Goal: Task Accomplishment & Management: Use online tool/utility

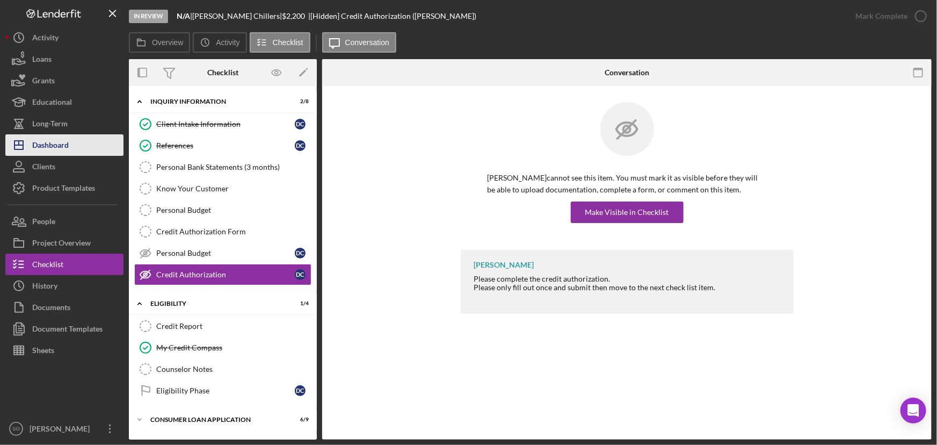
click at [48, 143] on div "Dashboard" at bounding box center [50, 146] width 37 height 24
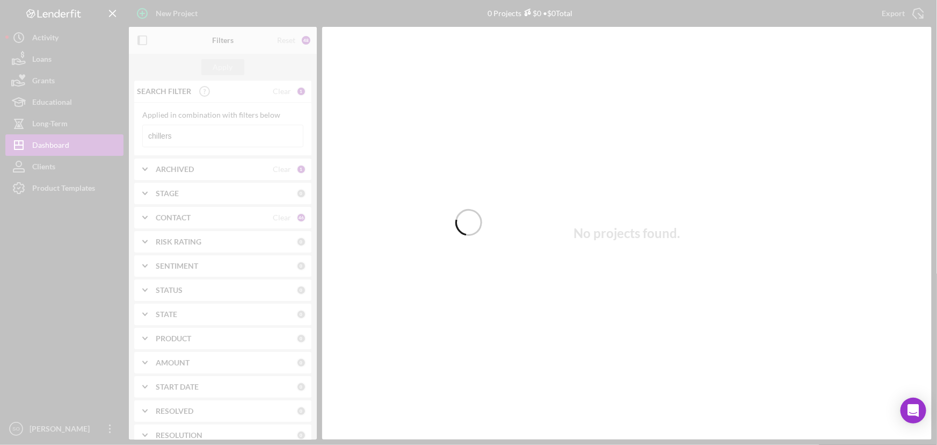
click at [186, 134] on div at bounding box center [468, 222] width 937 height 445
click at [201, 139] on div at bounding box center [468, 222] width 937 height 445
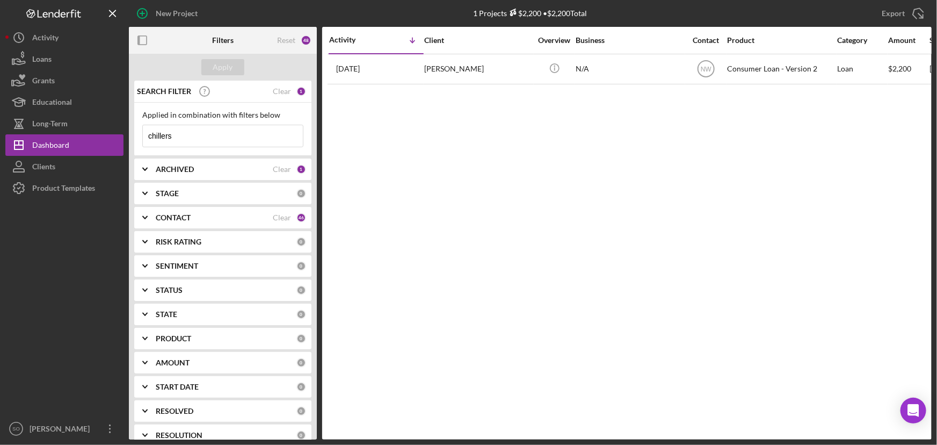
click at [198, 136] on input "chillers" at bounding box center [223, 135] width 160 height 21
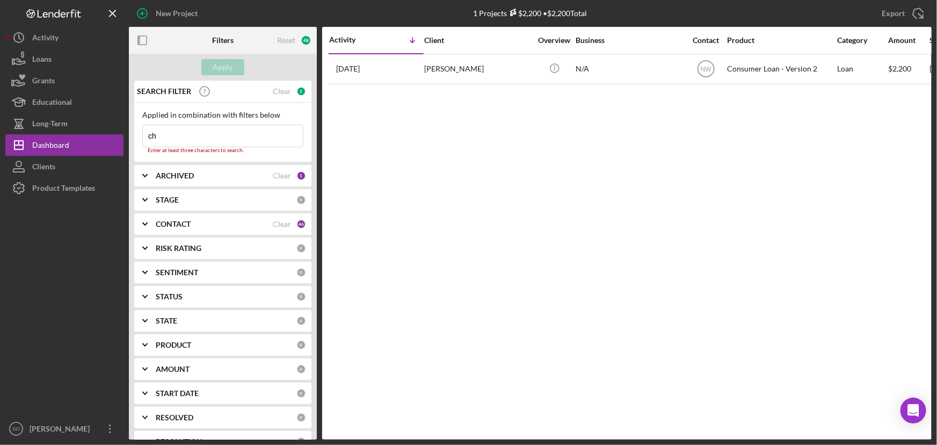
type input "c"
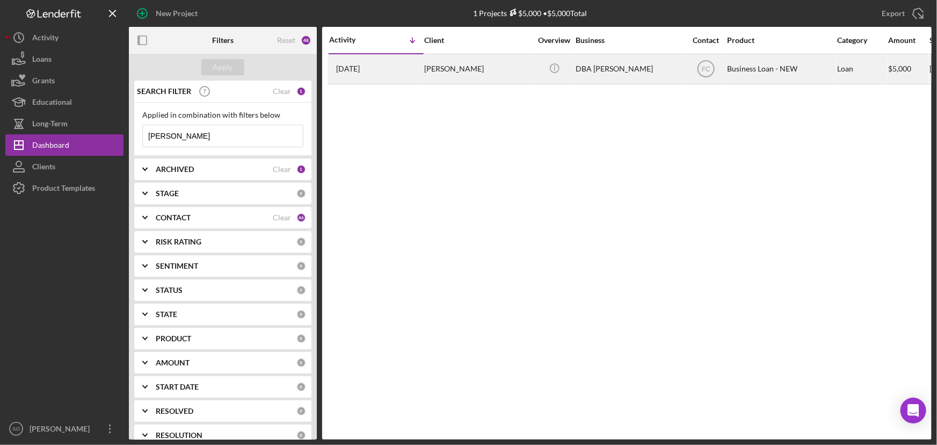
type input "[PERSON_NAME]"
click at [476, 78] on div "[PERSON_NAME]" at bounding box center [477, 69] width 107 height 28
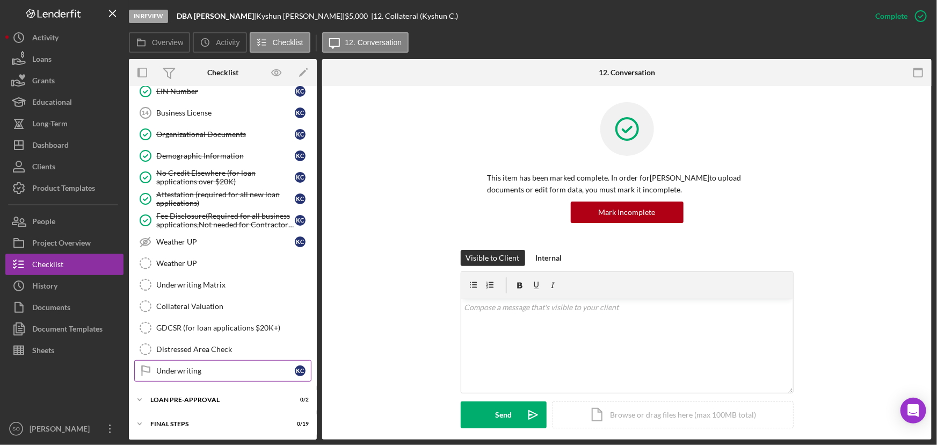
scroll to position [382, 0]
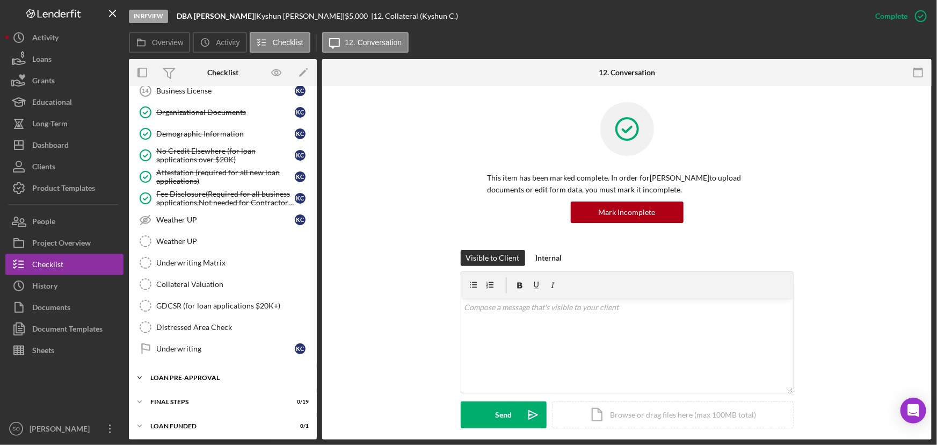
click at [199, 376] on div "LOAN PRE-APPROVAL" at bounding box center [226, 377] width 153 height 6
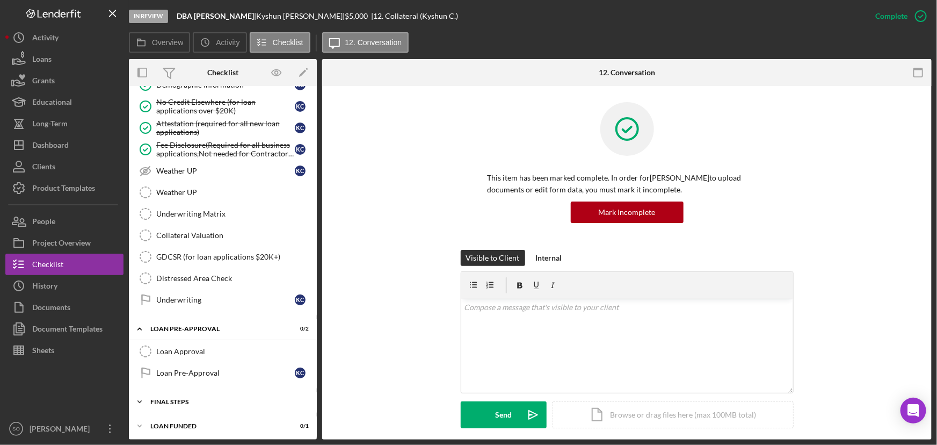
click at [165, 393] on div "Icon/Expander FINAL STEPS 0 / 19" at bounding box center [223, 401] width 188 height 21
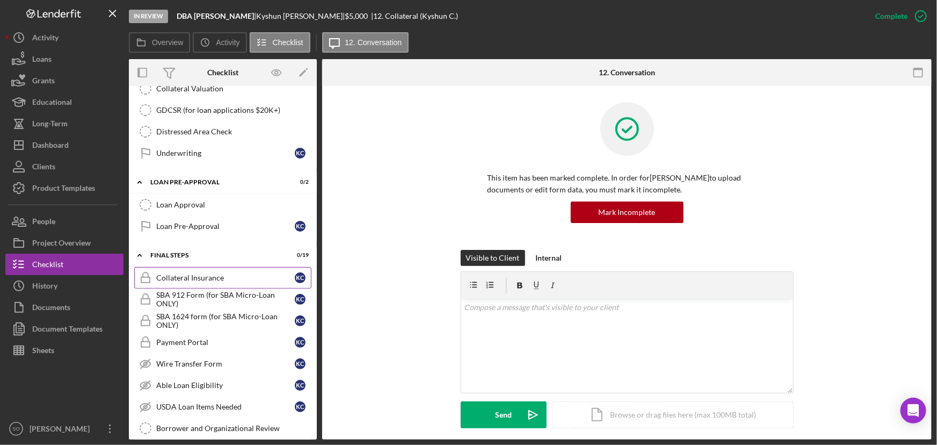
scroll to position [627, 0]
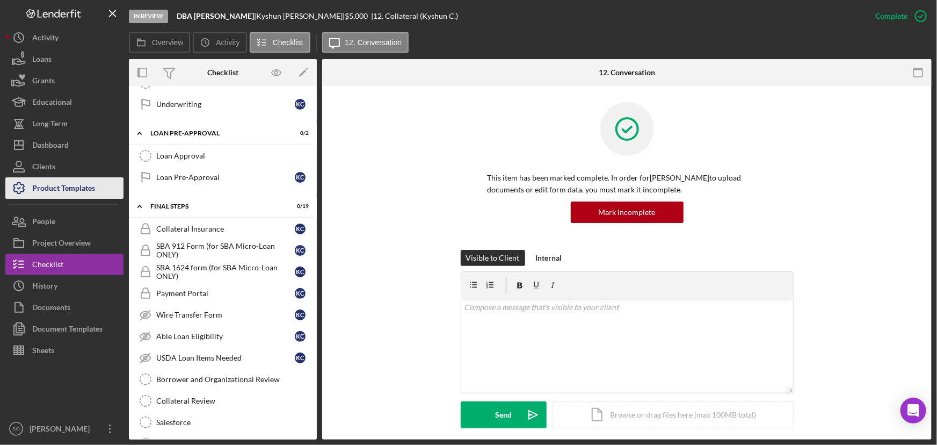
drag, startPoint x: 51, startPoint y: 186, endPoint x: 66, endPoint y: 182, distance: 15.6
click at [51, 186] on div "Product Templates" at bounding box center [63, 189] width 63 height 24
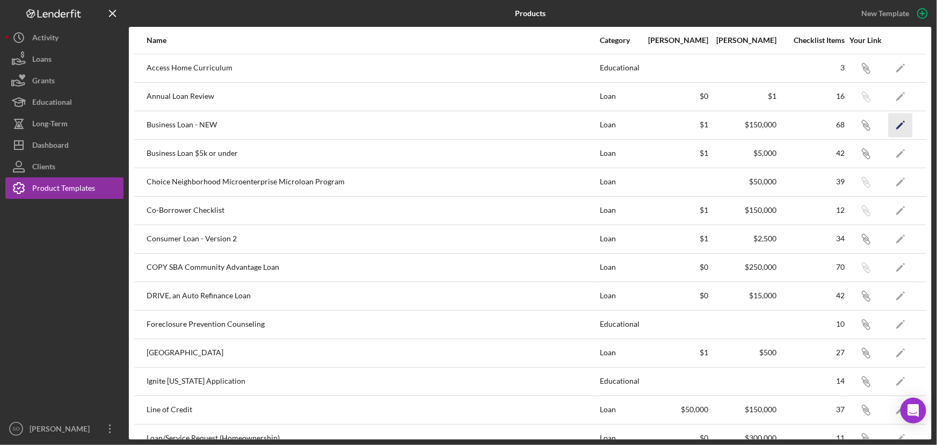
click at [889, 121] on icon "Icon/Edit" at bounding box center [901, 125] width 24 height 24
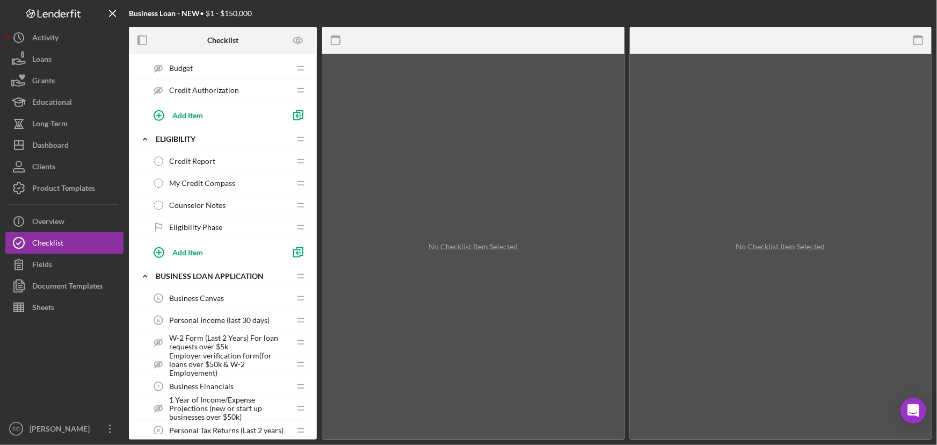
scroll to position [439, 0]
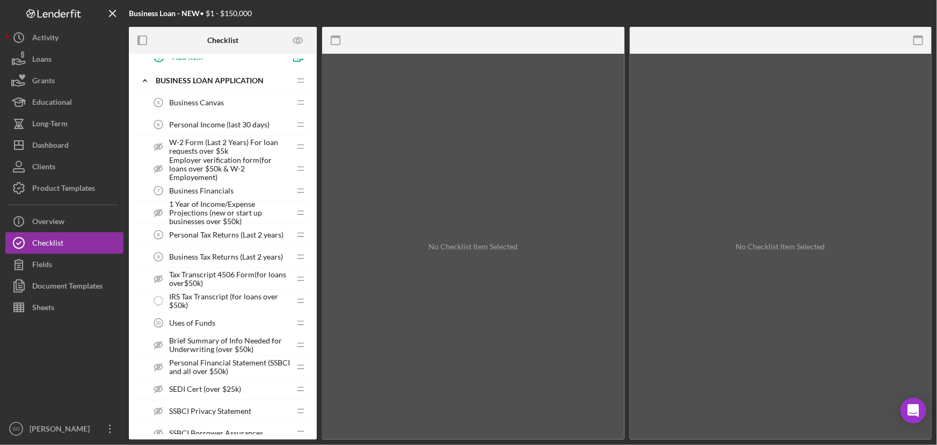
click at [213, 275] on span "Tax Transcript 4506 Form(for loans over$50k)" at bounding box center [229, 278] width 121 height 17
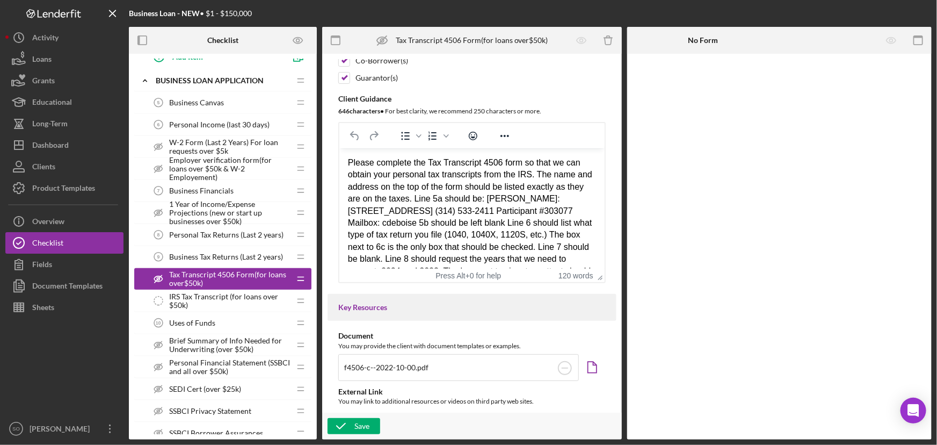
scroll to position [244, 0]
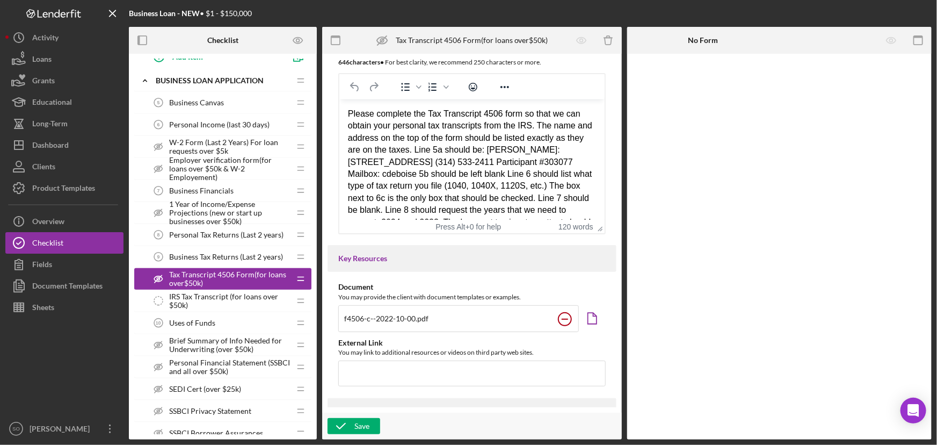
click at [559, 323] on circle at bounding box center [565, 319] width 13 height 13
type input "C:\fakepath\f4506-C Form wjp .pdf"
click at [357, 430] on div "Save" at bounding box center [361, 426] width 15 height 16
click at [349, 422] on icon "button" at bounding box center [341, 425] width 27 height 27
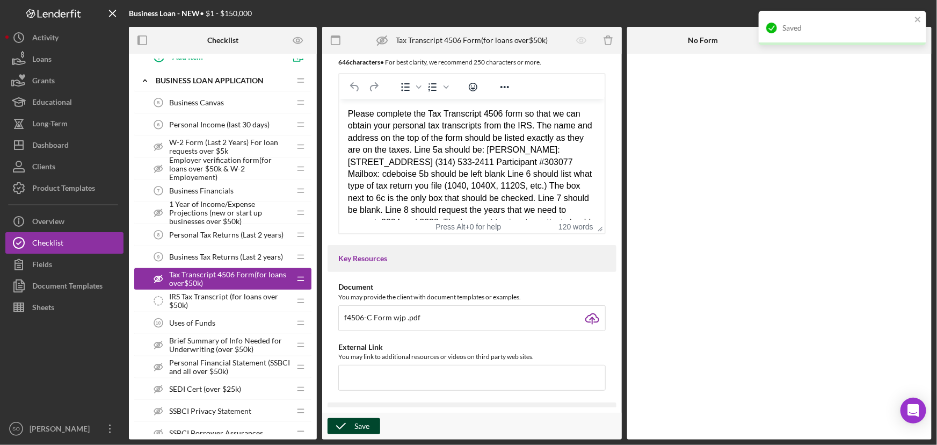
click at [349, 424] on icon "button" at bounding box center [341, 425] width 27 height 27
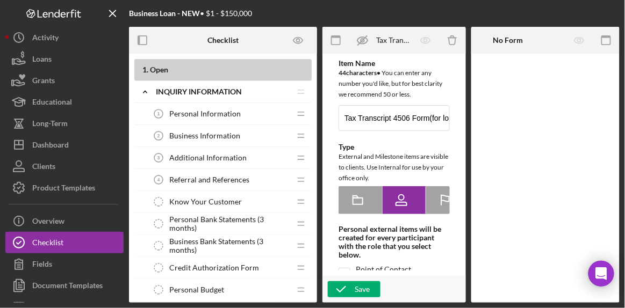
scroll to position [195, 0]
